Goal: Task Accomplishment & Management: Complete application form

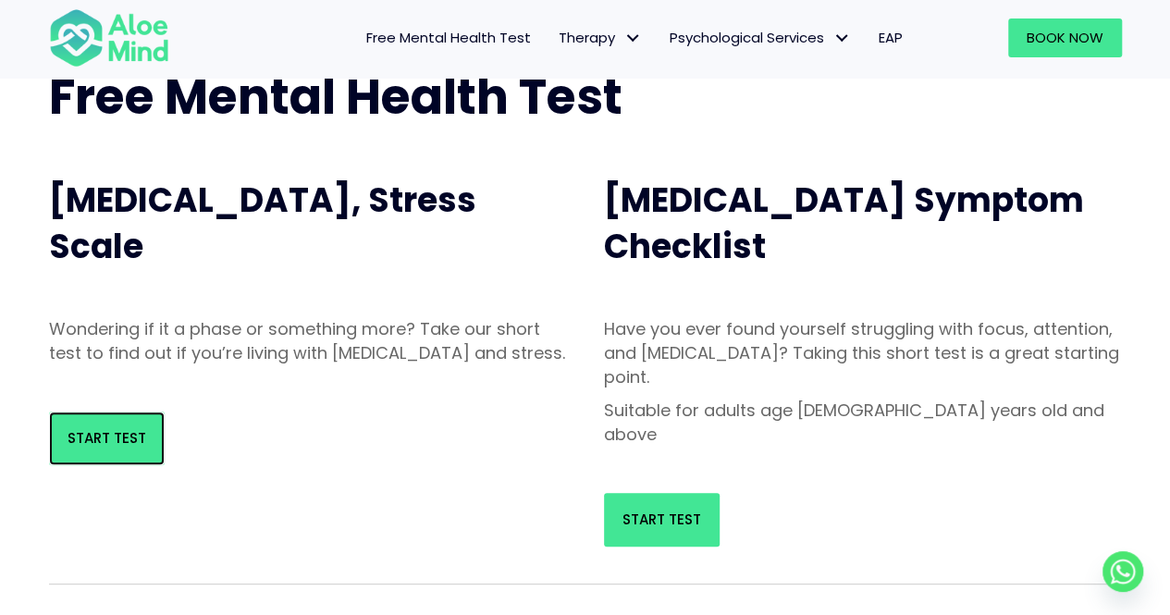
scroll to position [92, 0]
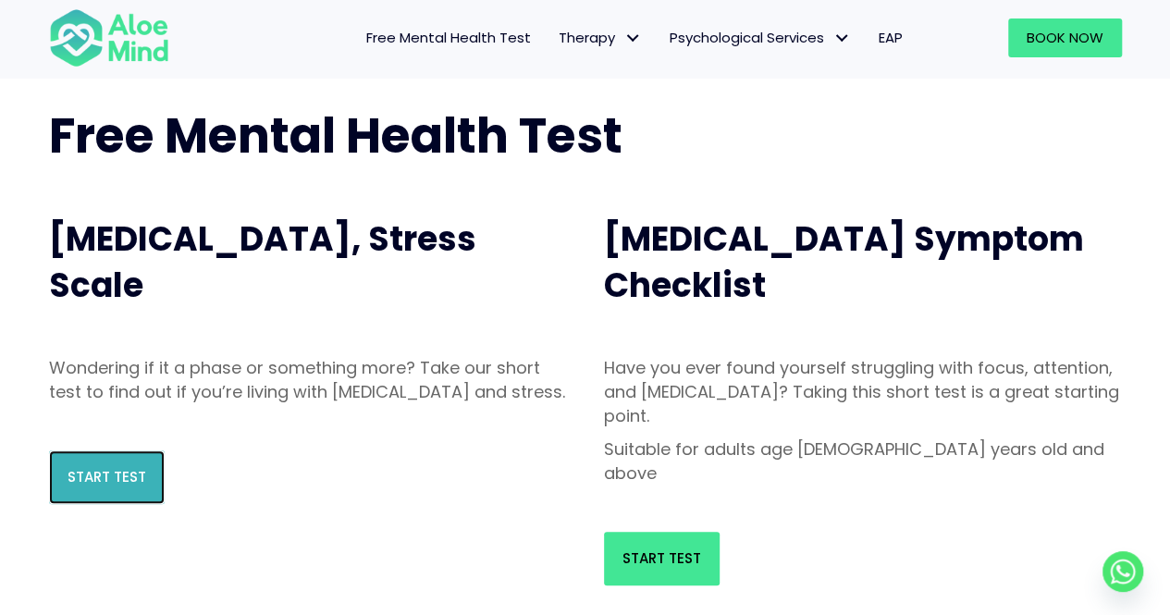
click at [108, 486] on span "Start Test" at bounding box center [107, 476] width 79 height 19
